Goal: Transaction & Acquisition: Purchase product/service

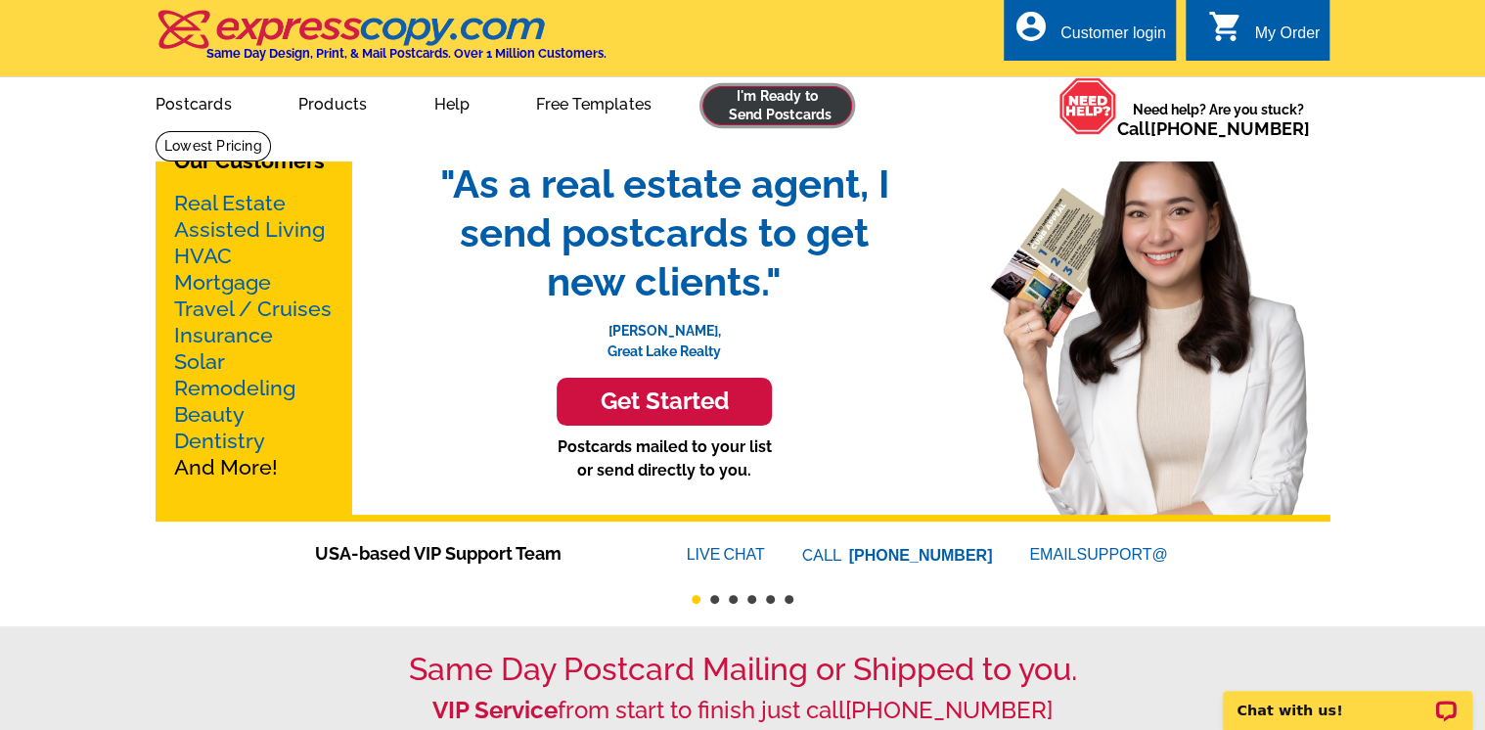
click at [759, 102] on link at bounding box center [777, 105] width 150 height 39
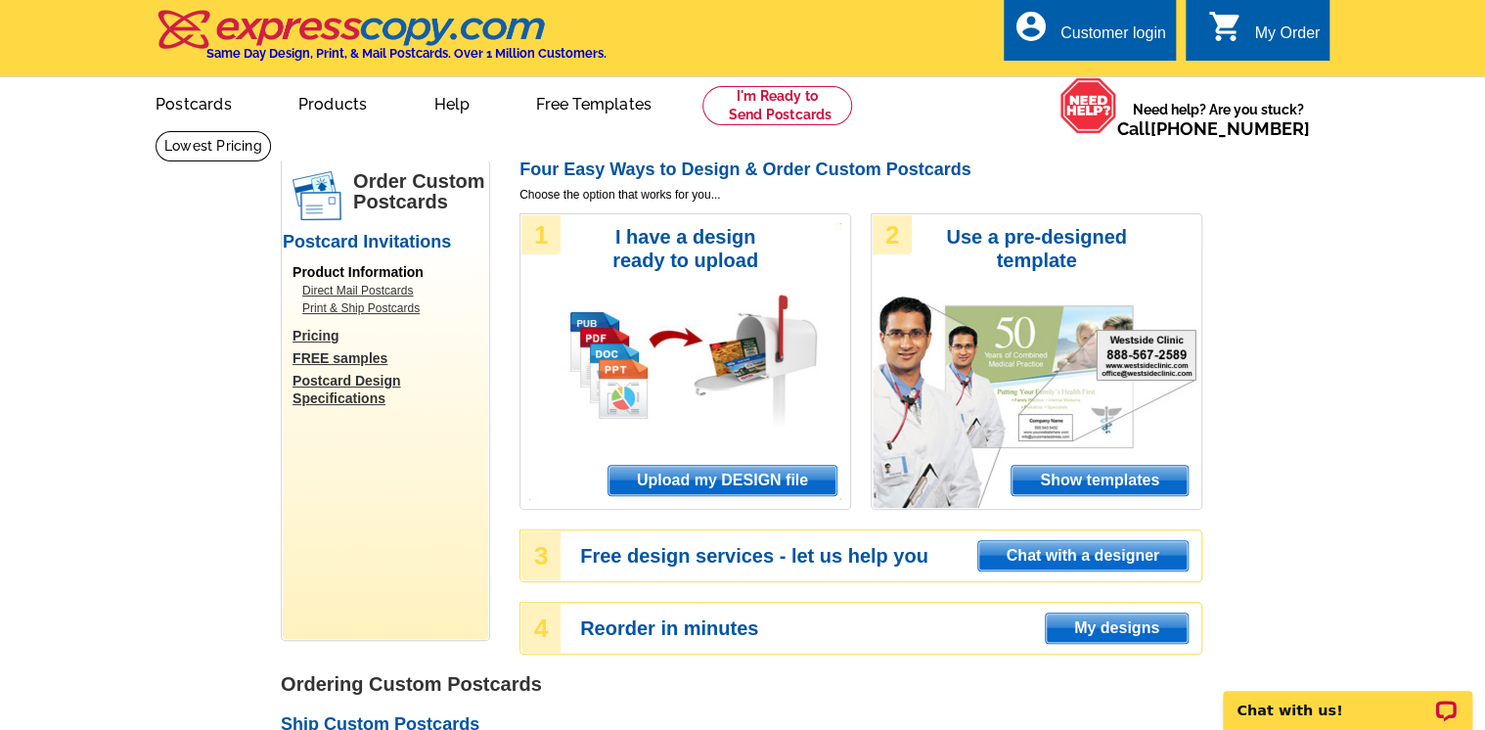
click at [751, 476] on span "Upload my DESIGN file" at bounding box center [723, 480] width 228 height 29
click at [1116, 21] on div "account_circle Customer login" at bounding box center [1090, 30] width 172 height 62
click at [1105, 24] on div "Customer login" at bounding box center [1114, 37] width 106 height 27
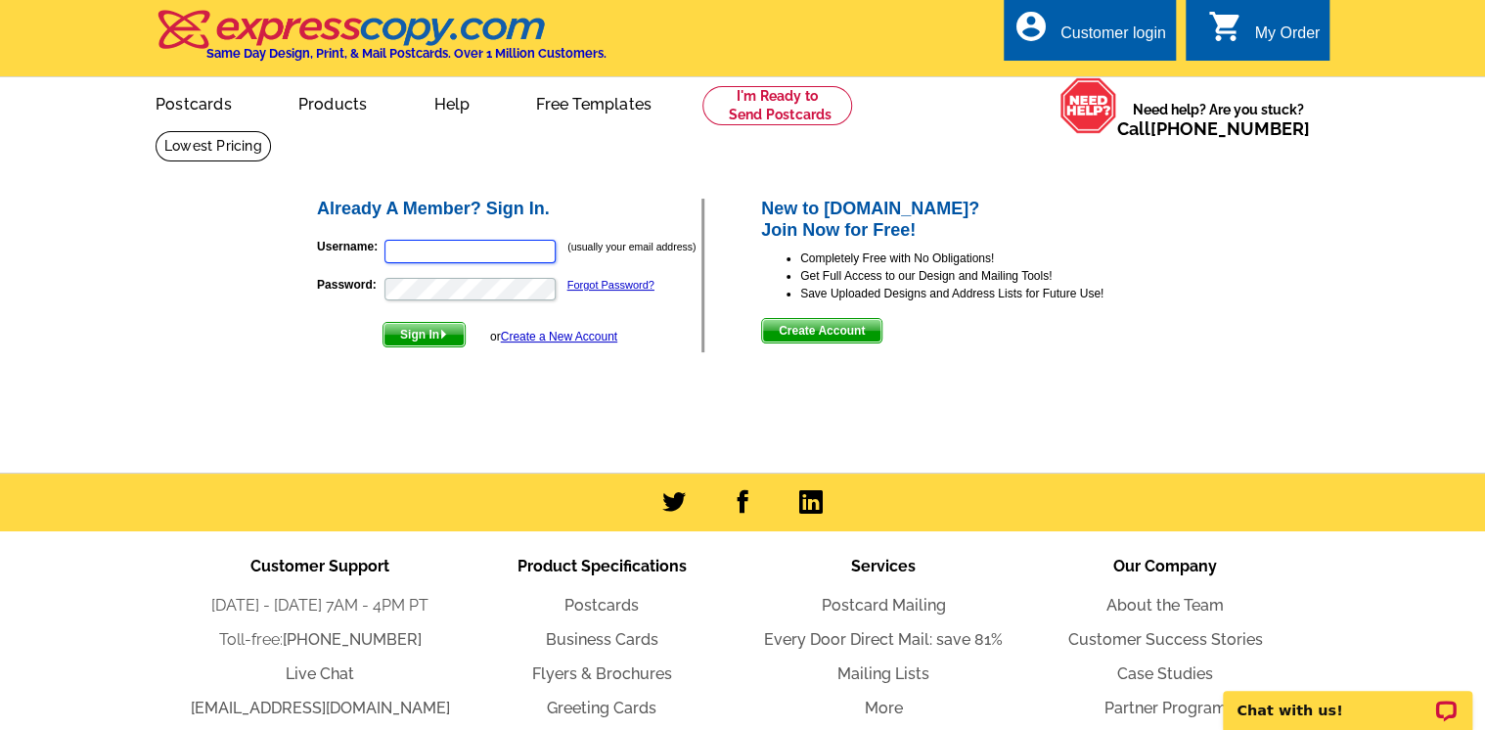
type input "[EMAIL_ADDRESS][DOMAIN_NAME]"
click at [411, 337] on span "Sign In" at bounding box center [424, 334] width 81 height 23
